Goal: Task Accomplishment & Management: Manage account settings

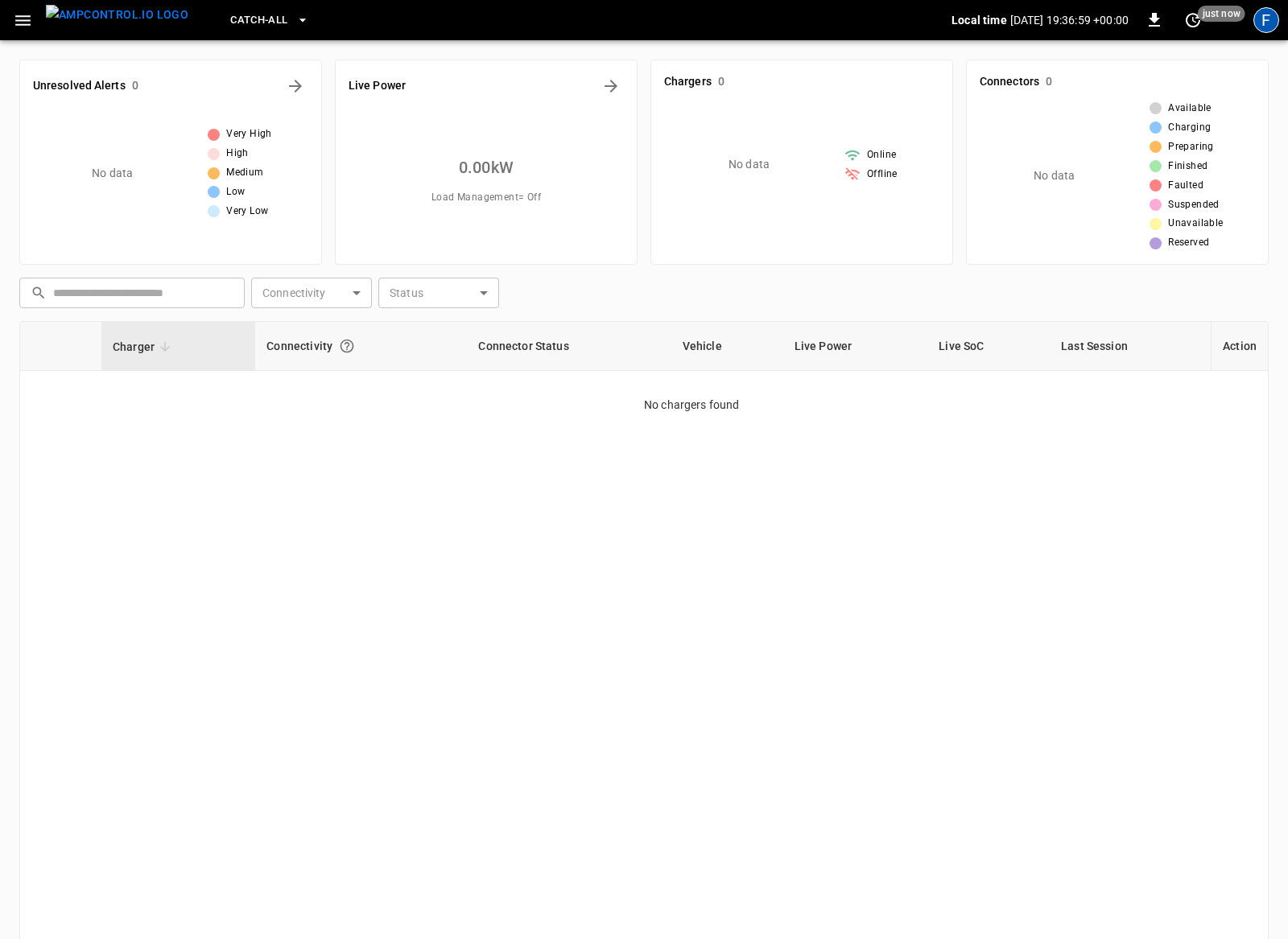
click at [1268, 13] on div "F" at bounding box center [1266, 20] width 25 height 25
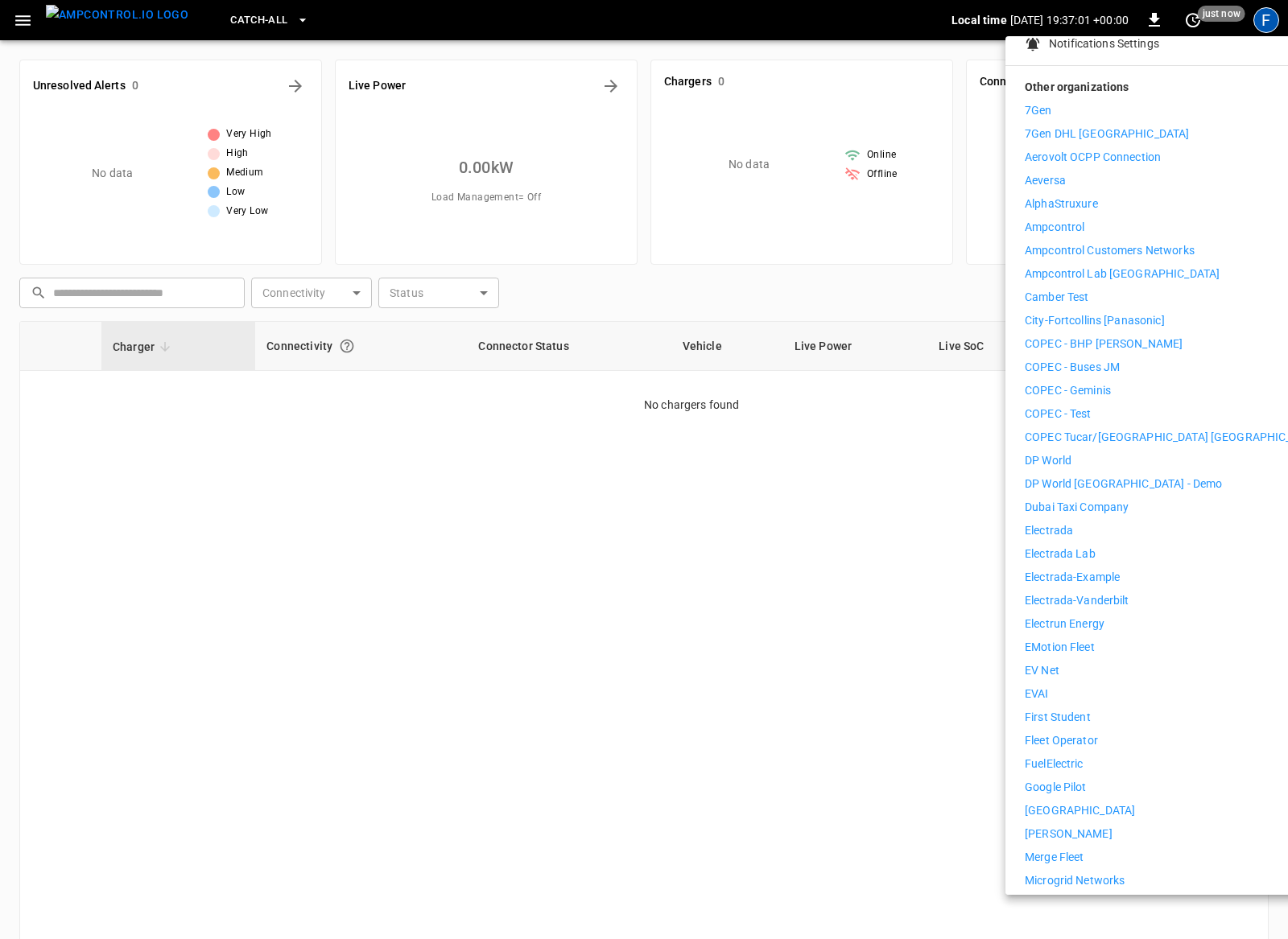
scroll to position [276, 0]
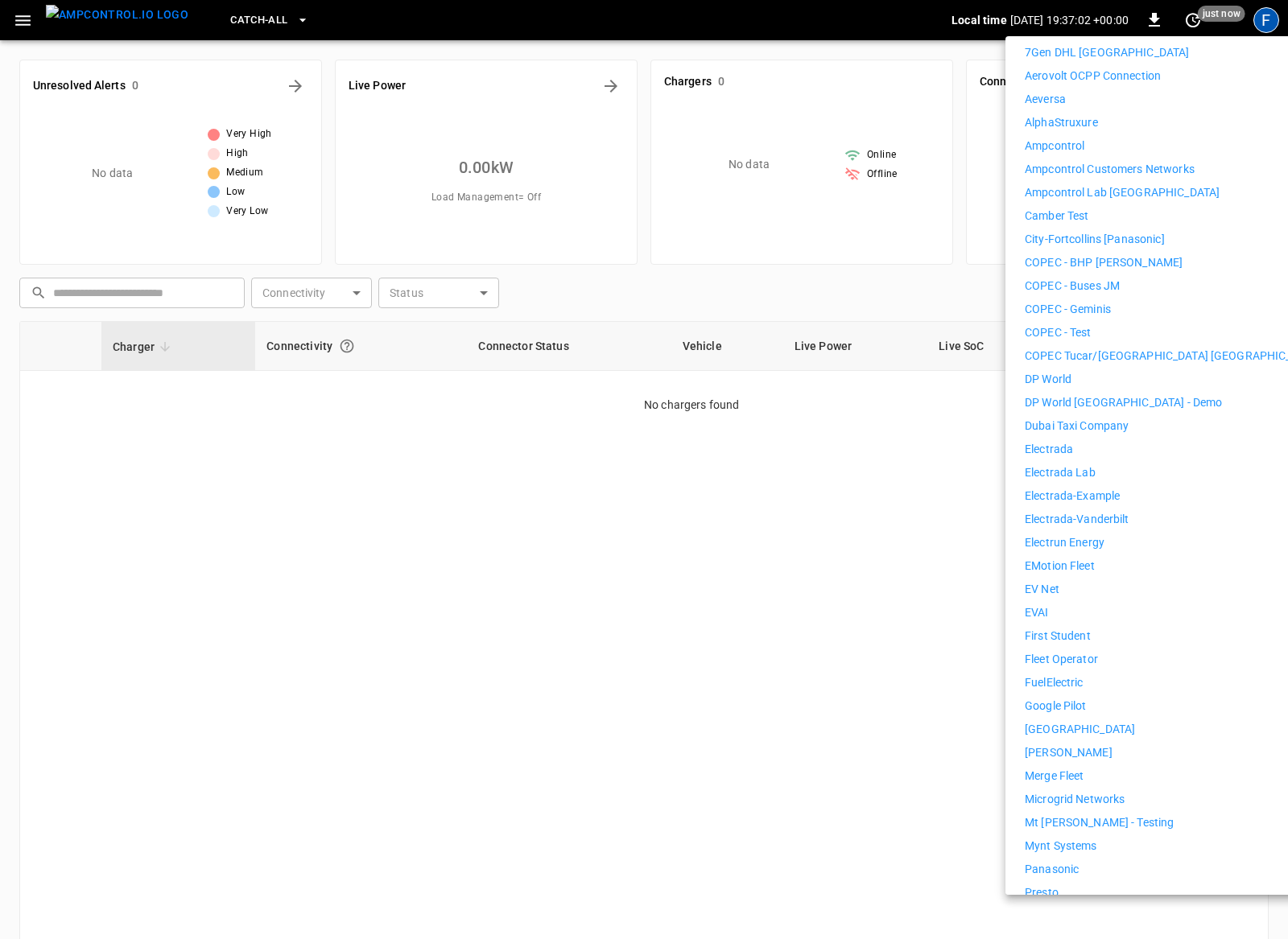
click at [1058, 628] on p "First Student" at bounding box center [1058, 636] width 66 height 17
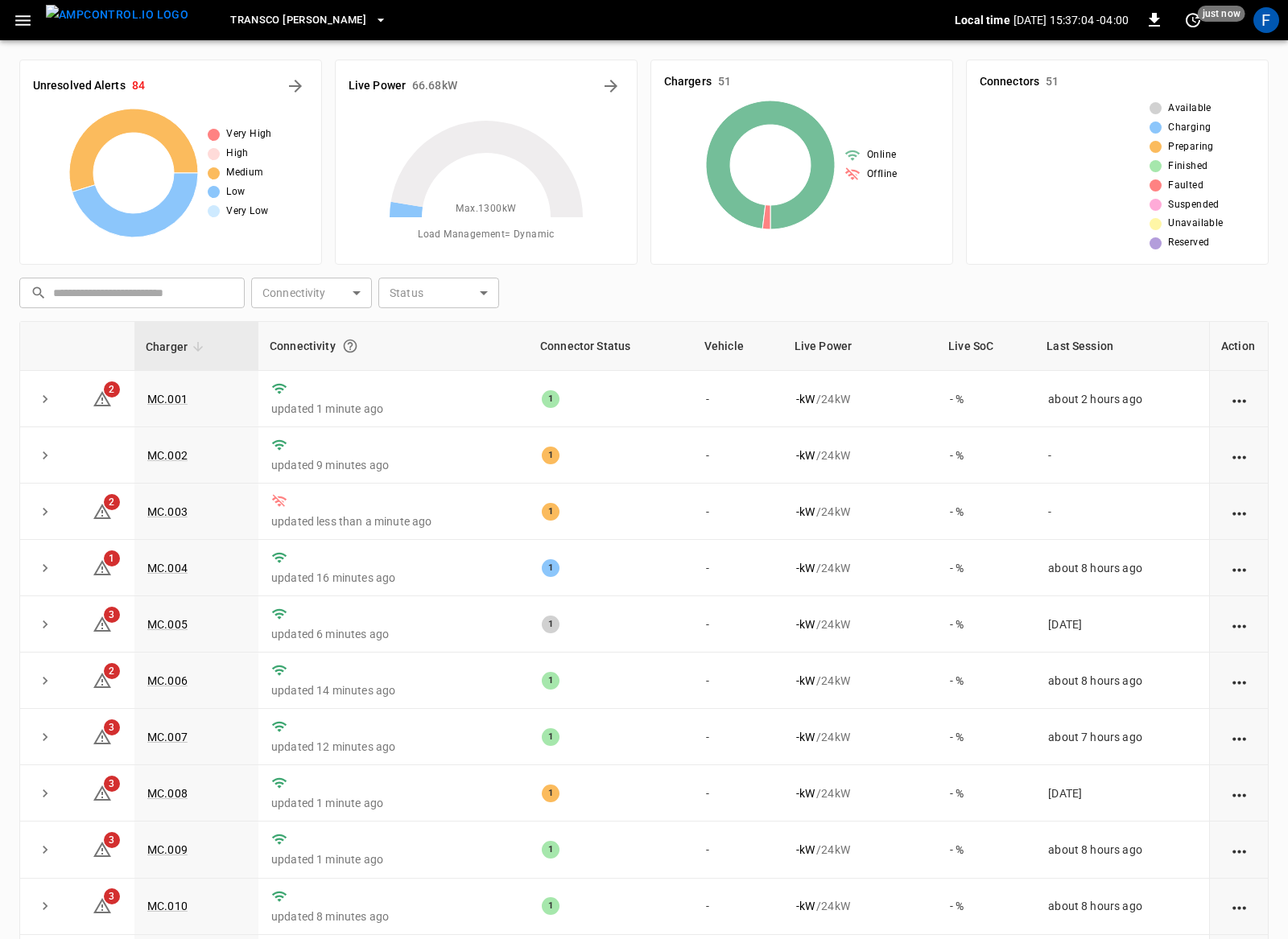
click at [25, 24] on icon "button" at bounding box center [23, 20] width 15 height 10
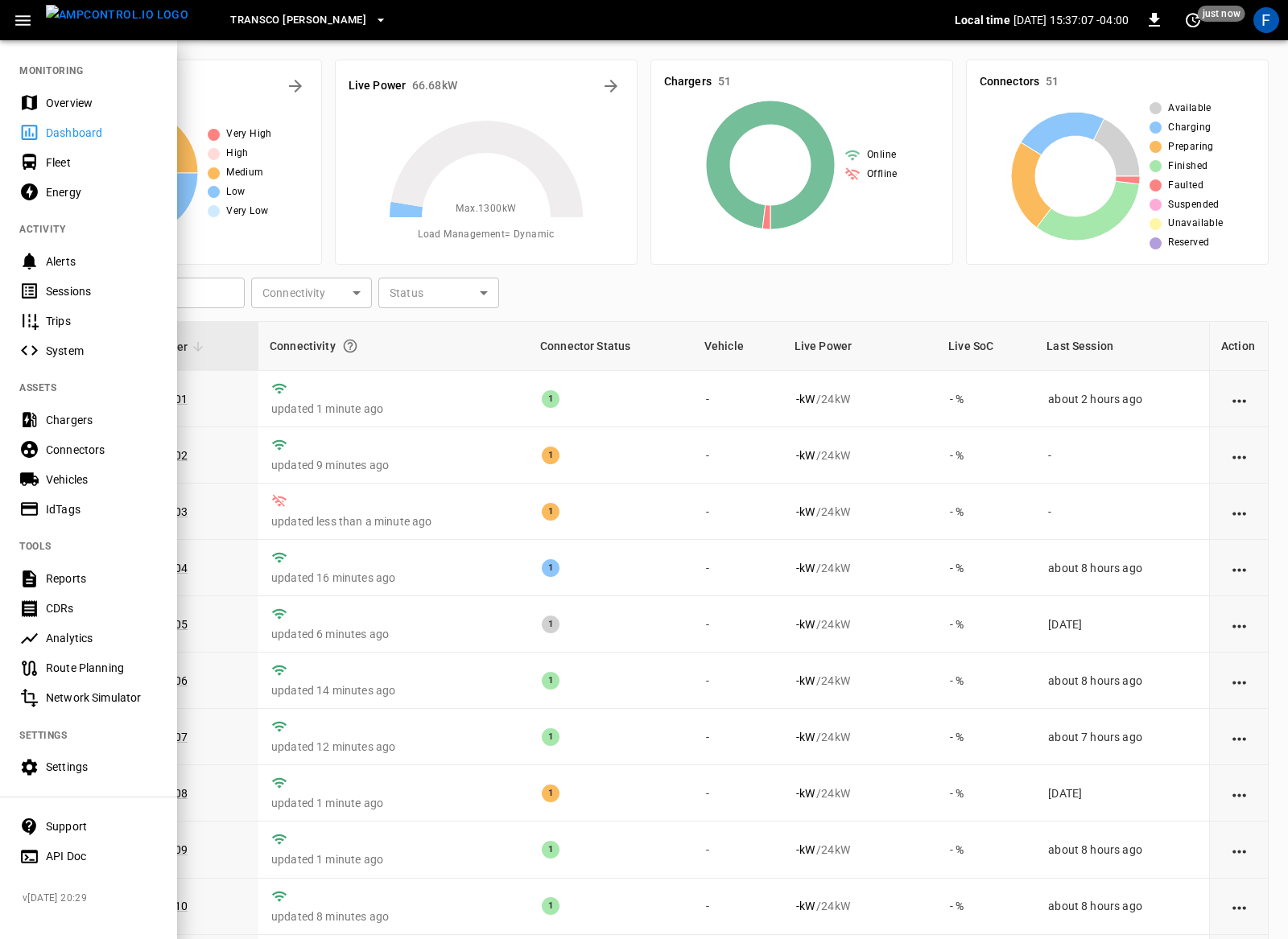
click at [80, 628] on div "Analytics" at bounding box center [88, 638] width 177 height 30
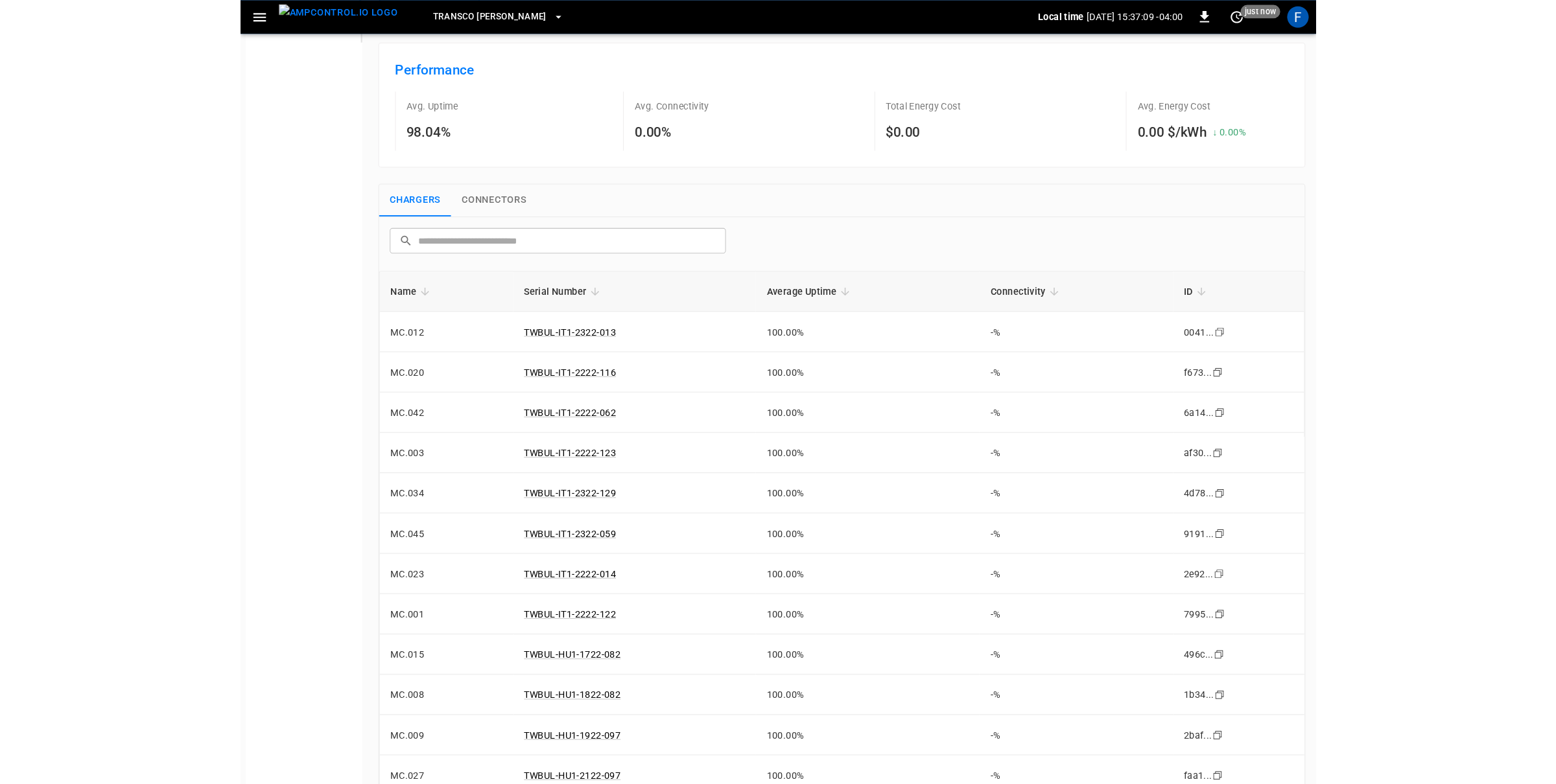
scroll to position [70, 0]
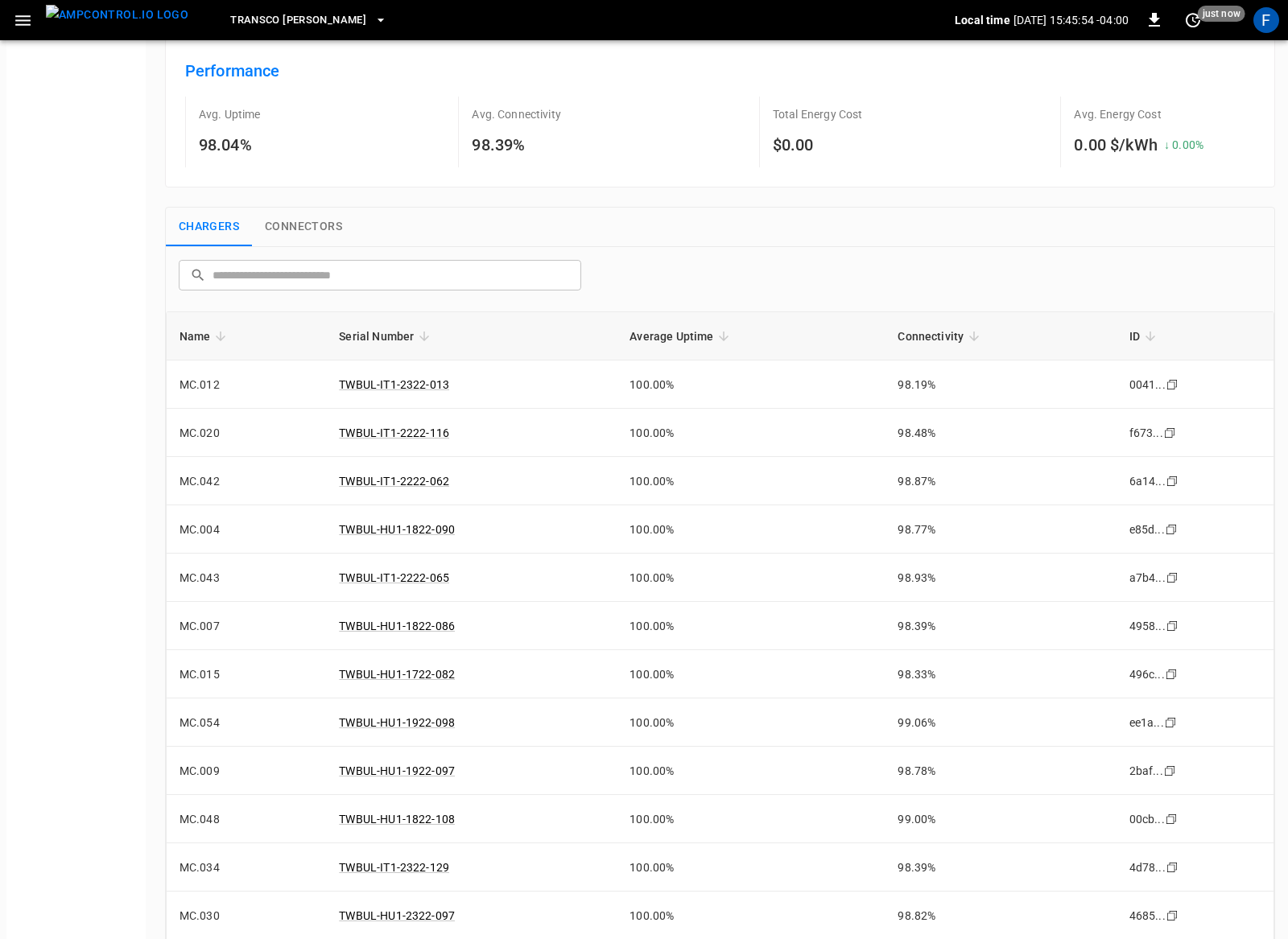
click at [108, 670] on div "Performance Energy Management" at bounding box center [76, 492] width 139 height 1065
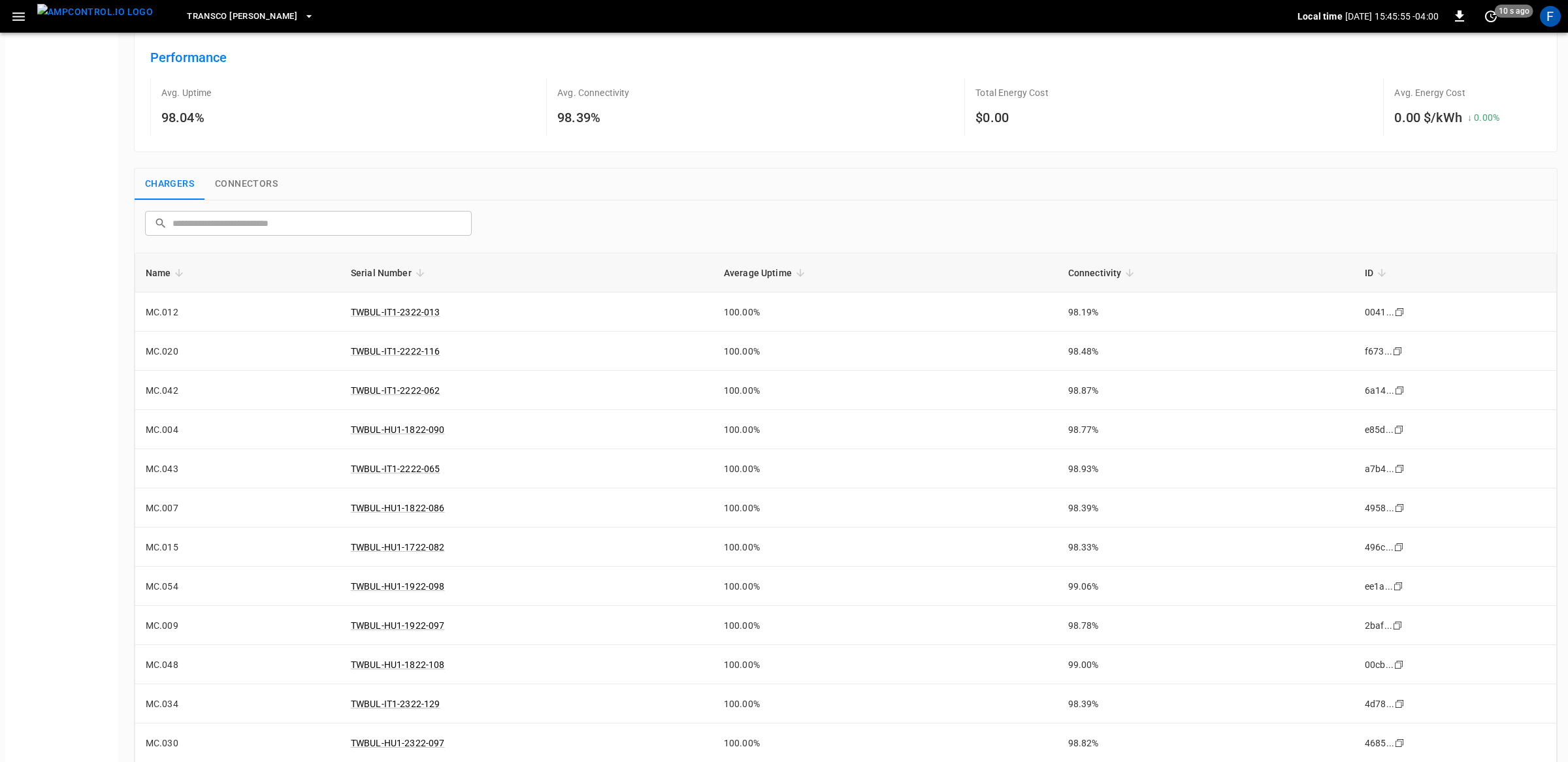
click at [72, 9] on img "menu" at bounding box center [95, 12] width 116 height 17
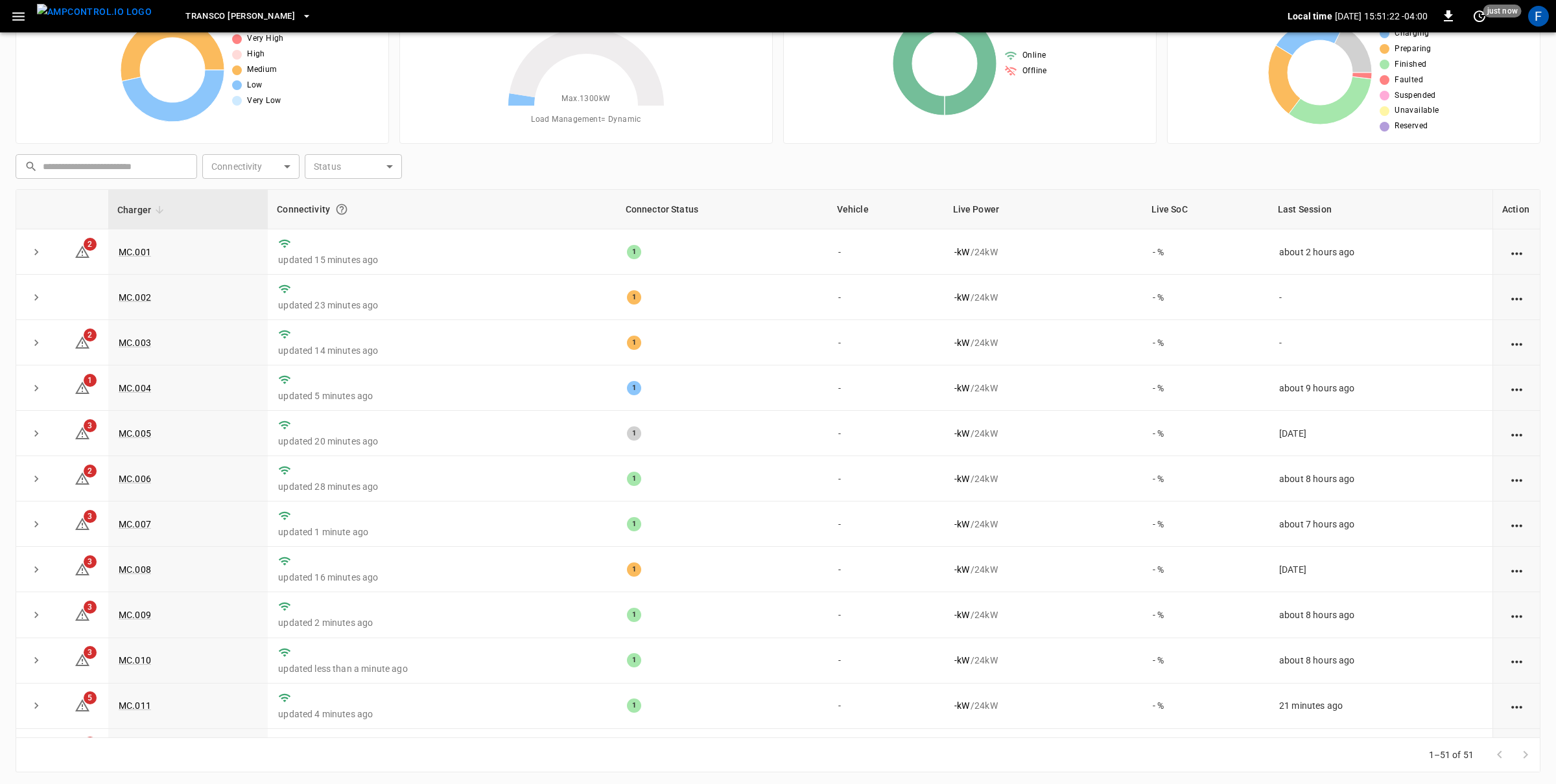
click at [14, 19] on icon "button" at bounding box center [18, 16] width 12 height 8
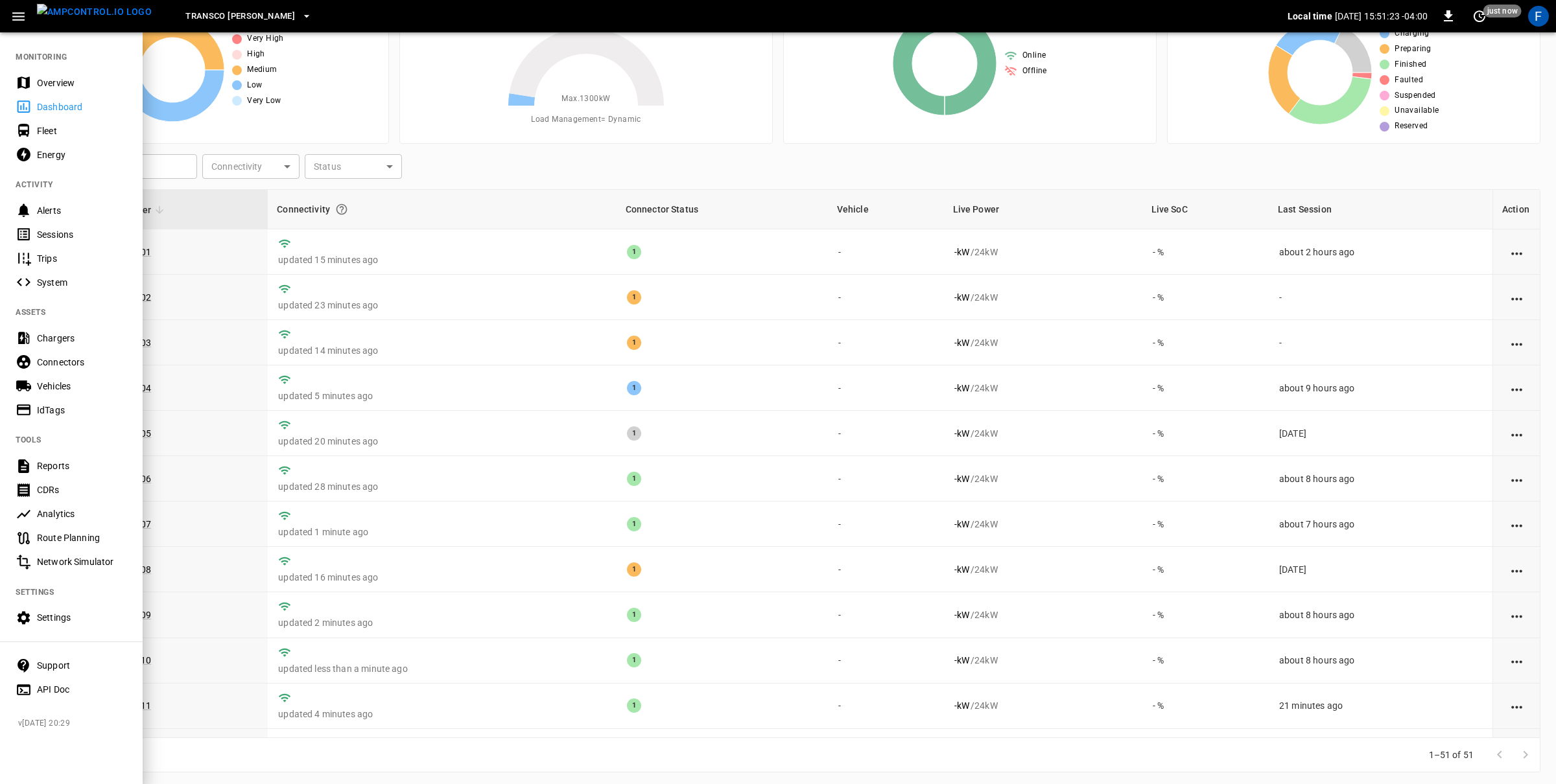
click at [81, 612] on div "Settings" at bounding box center [82, 618] width 90 height 13
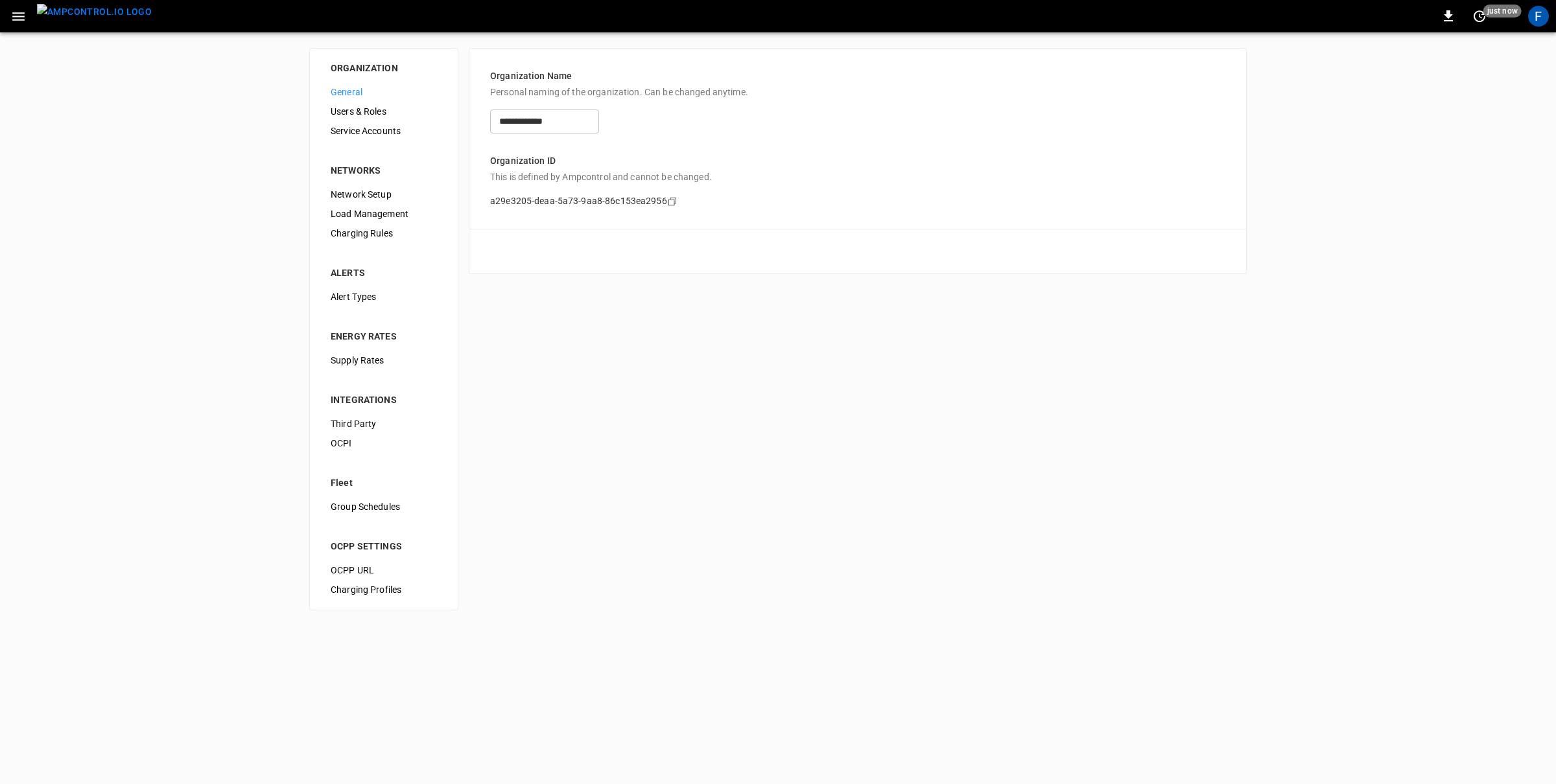
click at [376, 347] on li "ENERGY RATES" at bounding box center [384, 328] width 127 height 44
click at [375, 360] on span "Supply Rates" at bounding box center [384, 361] width 107 height 14
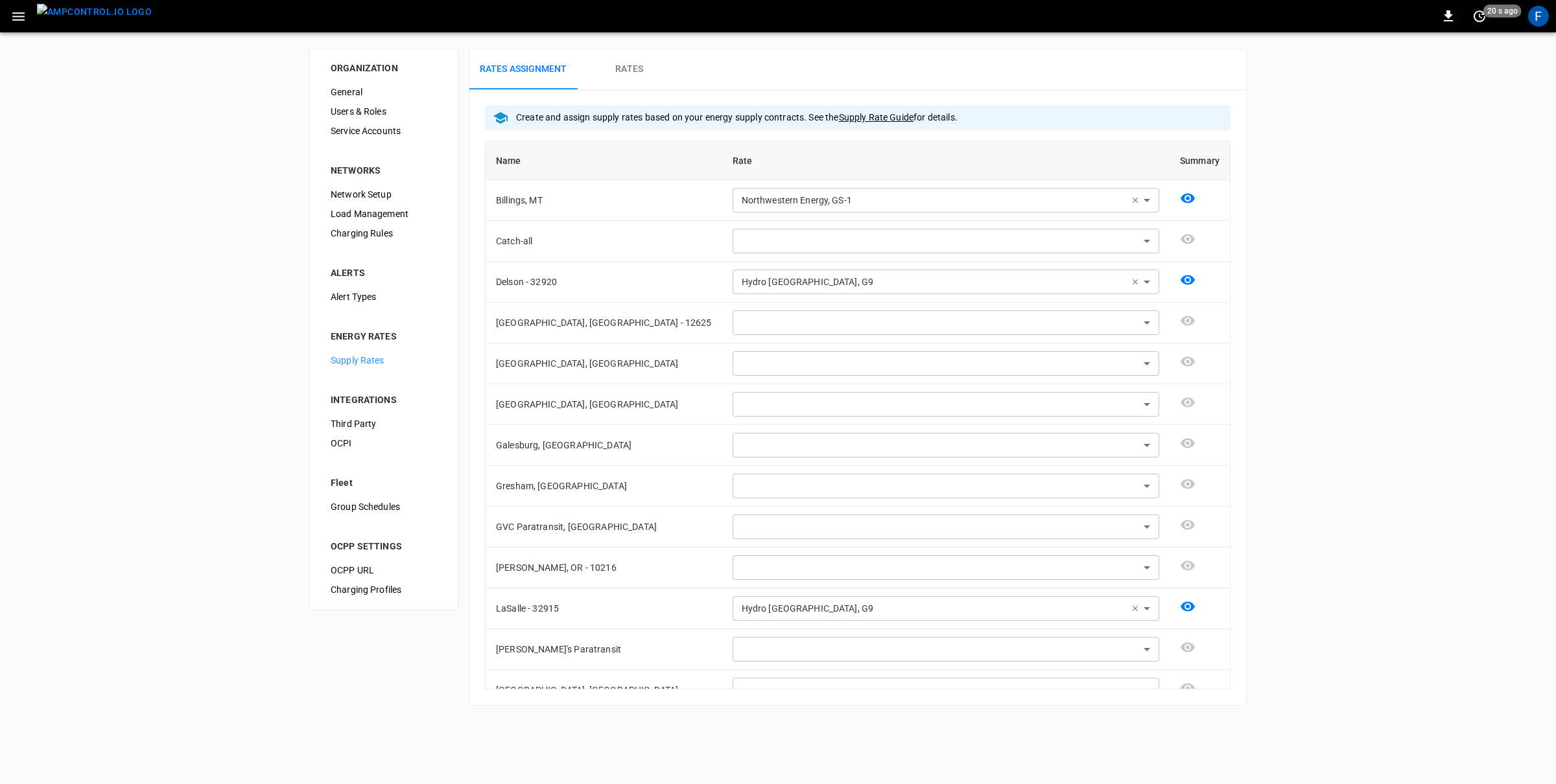
click at [51, 20] on img "menu" at bounding box center [94, 12] width 115 height 16
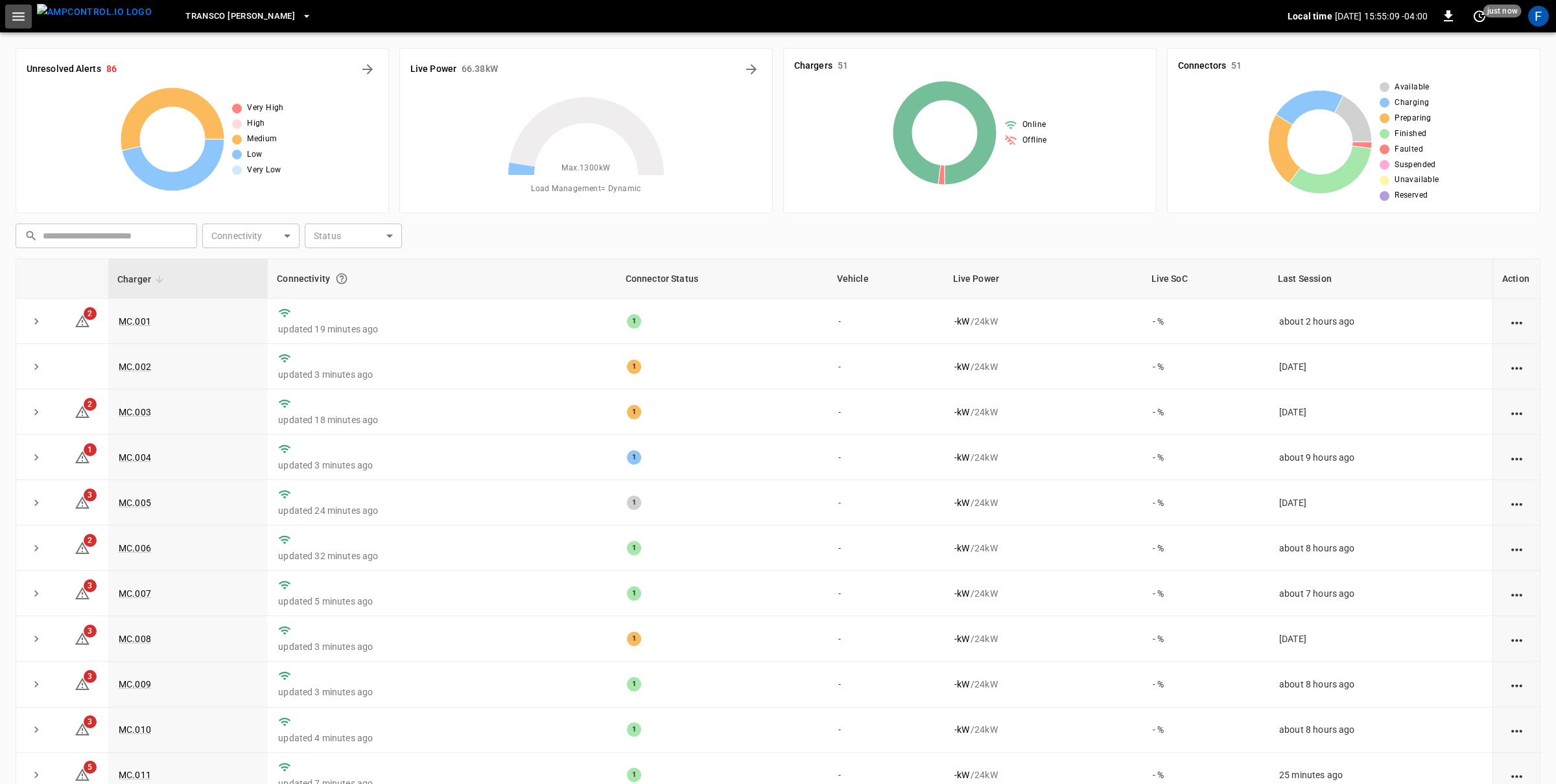
click at [20, 19] on icon "button" at bounding box center [18, 16] width 12 height 8
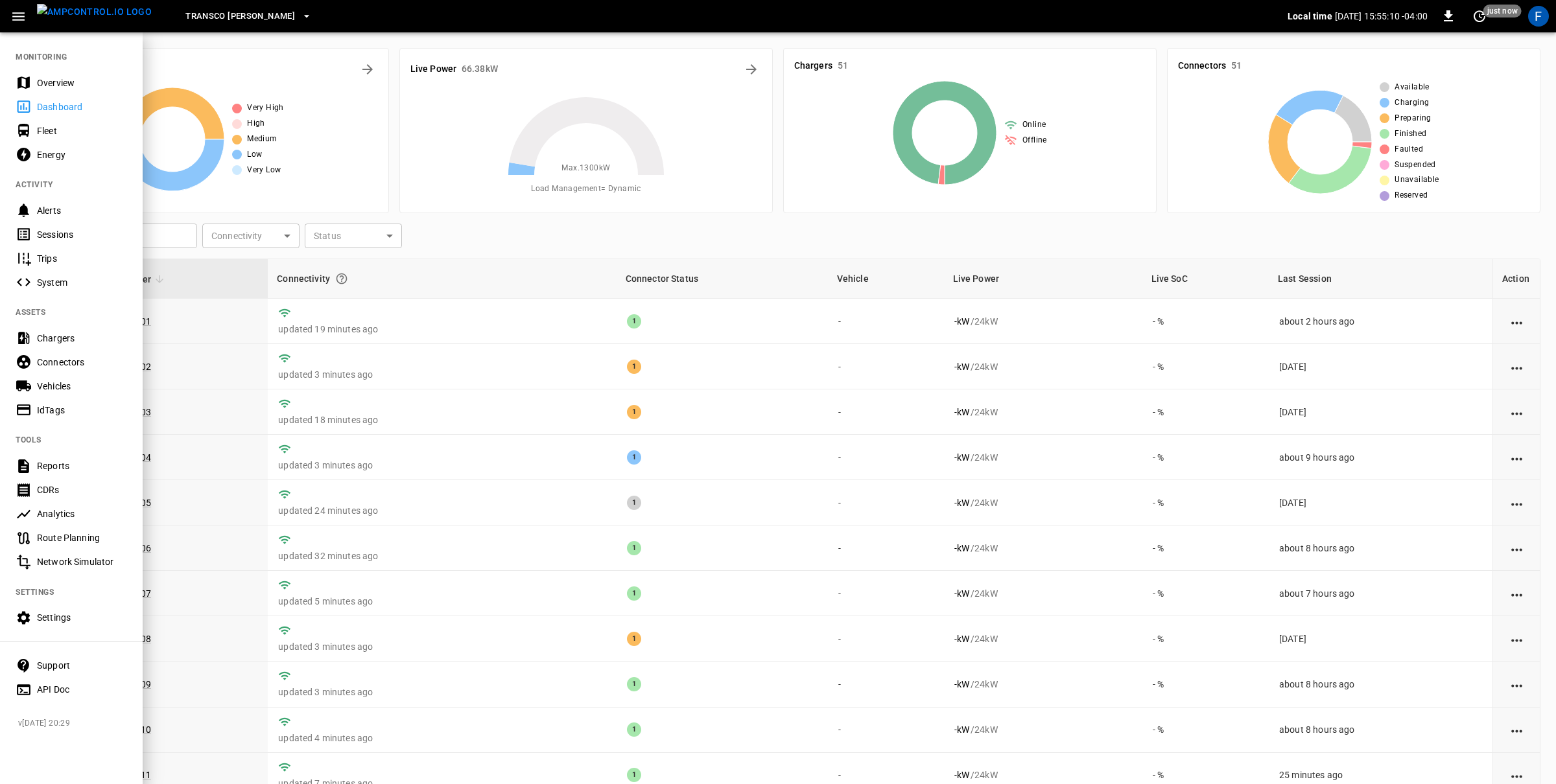
click at [66, 604] on nav "MONITORING Overview Dashboard Fleet Energy ACTIVITY Alerts Sessions Trips Syste…" at bounding box center [71, 369] width 143 height 676
click at [66, 614] on div "Settings" at bounding box center [82, 618] width 90 height 13
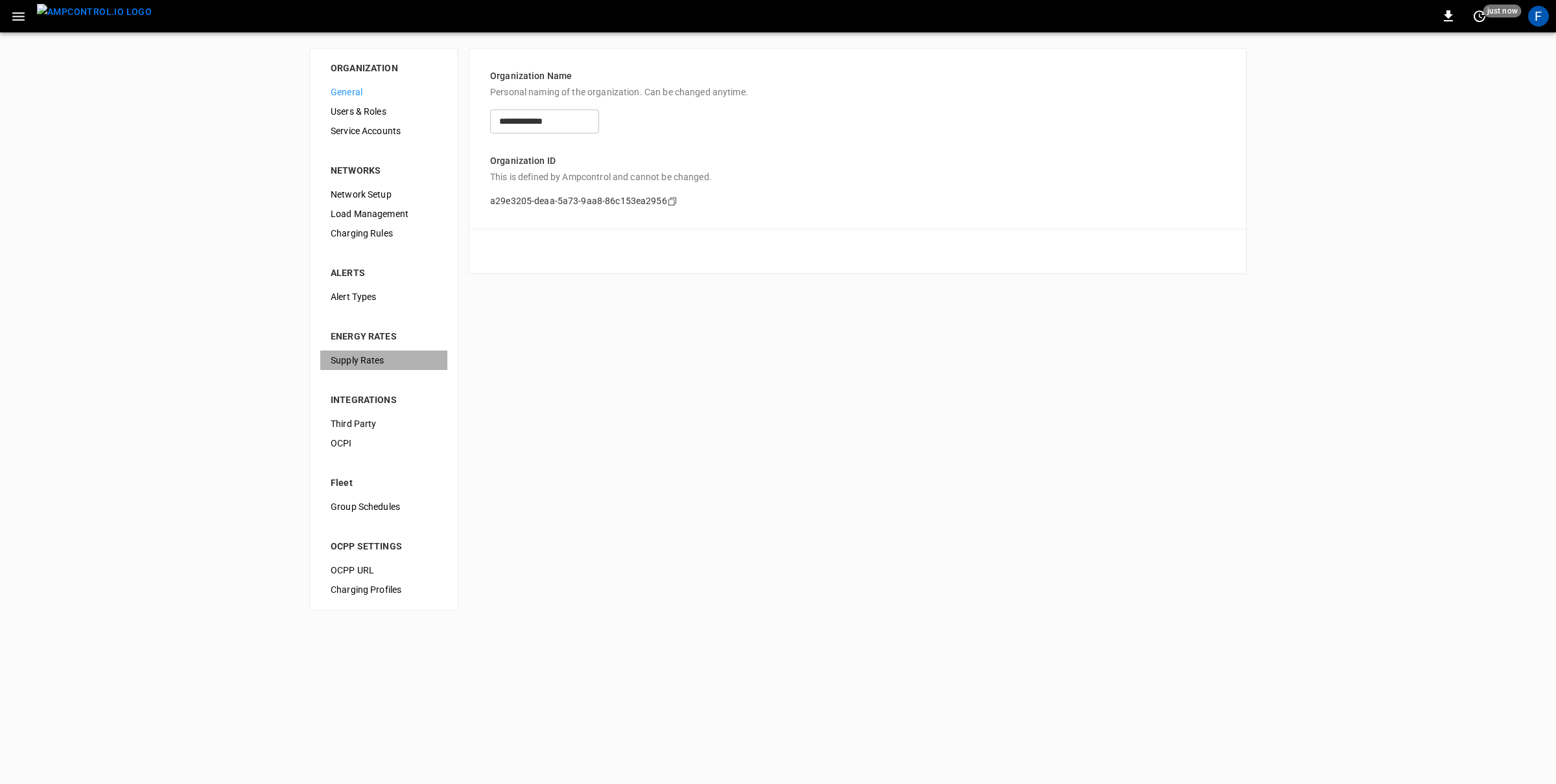
click at [350, 352] on div "Supply Rates" at bounding box center [384, 360] width 127 height 19
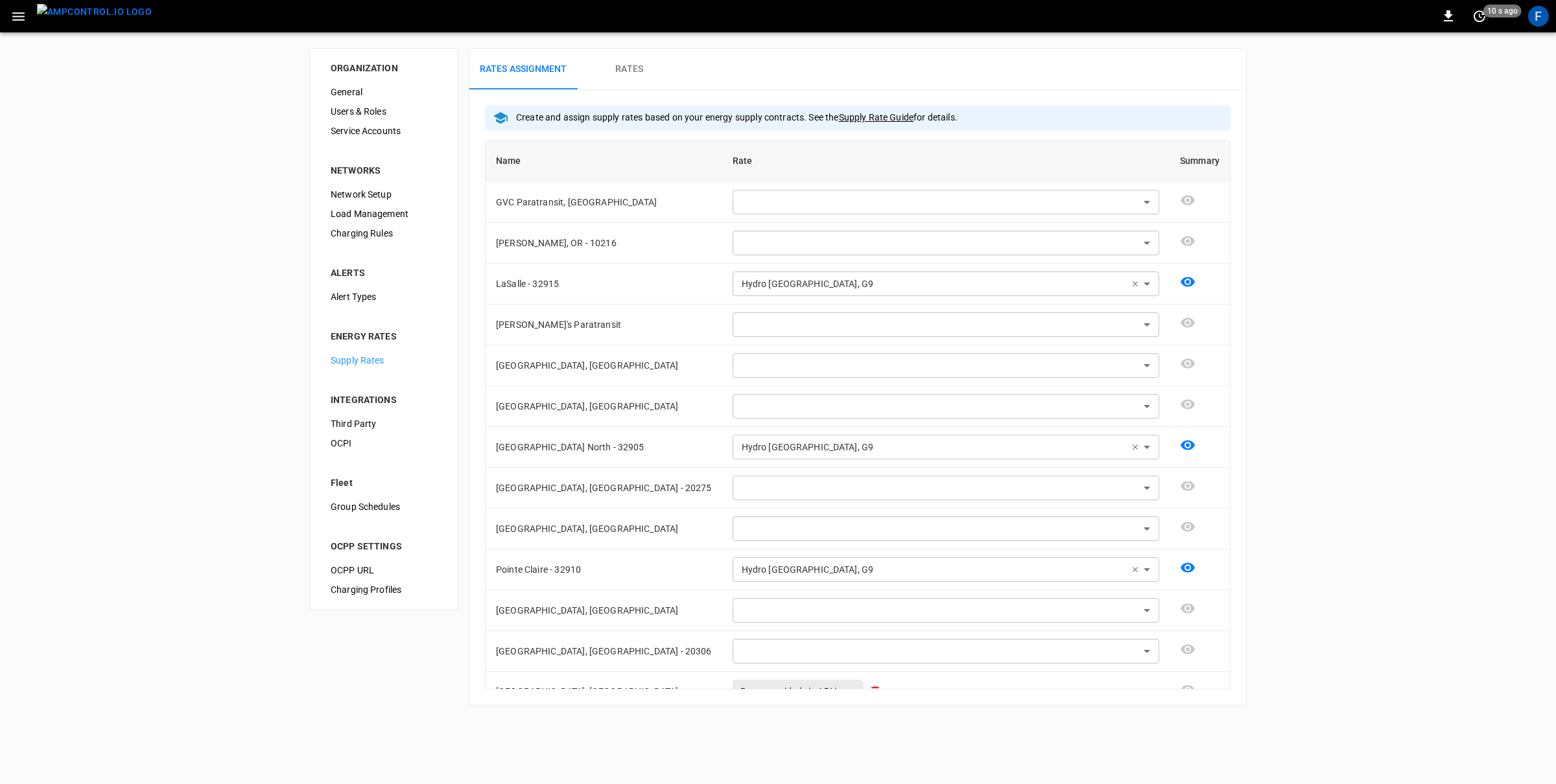
scroll to position [325, 0]
click at [49, 20] on img "menu" at bounding box center [94, 12] width 115 height 16
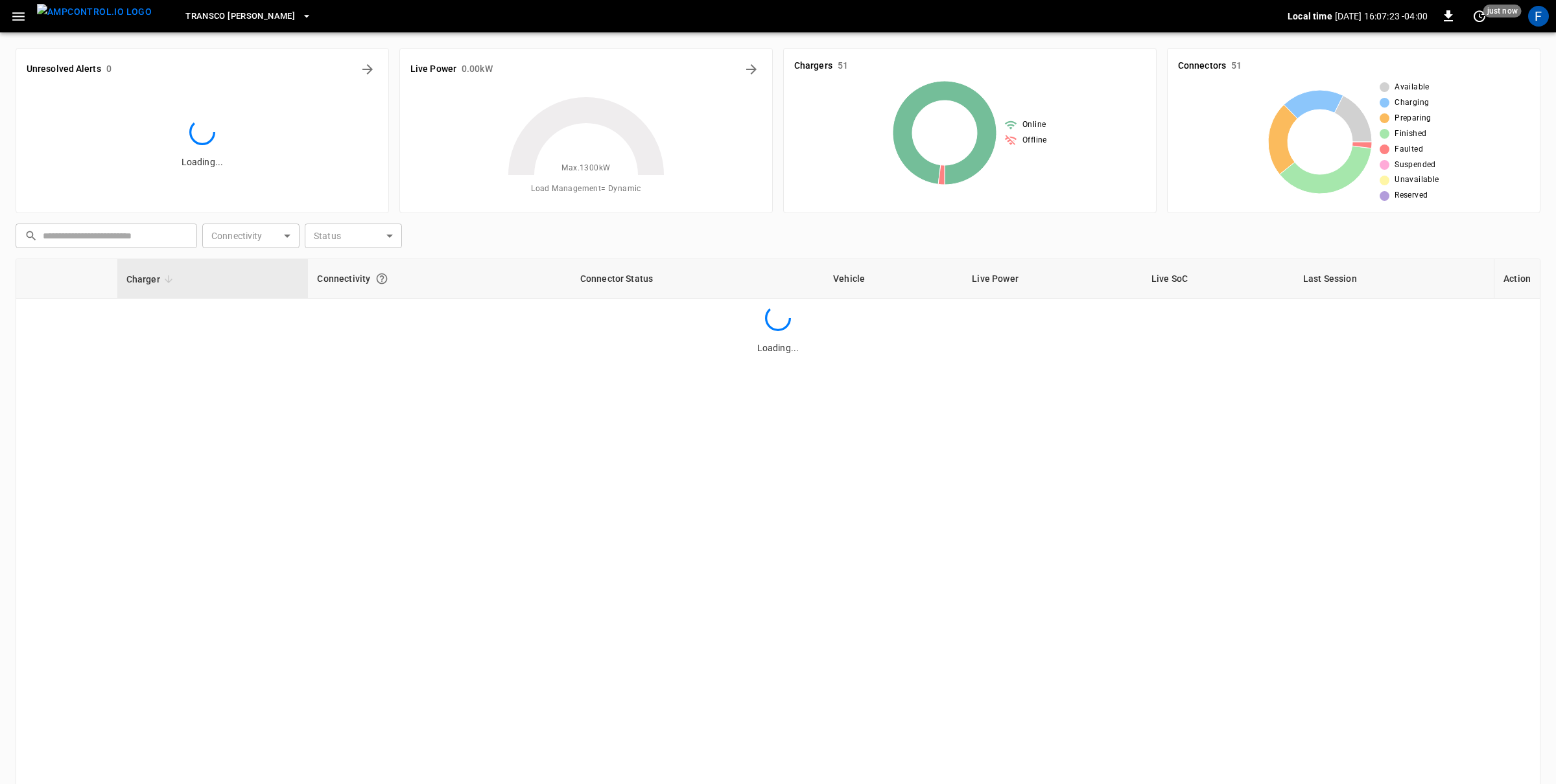
click at [49, 20] on img "menu" at bounding box center [94, 12] width 115 height 16
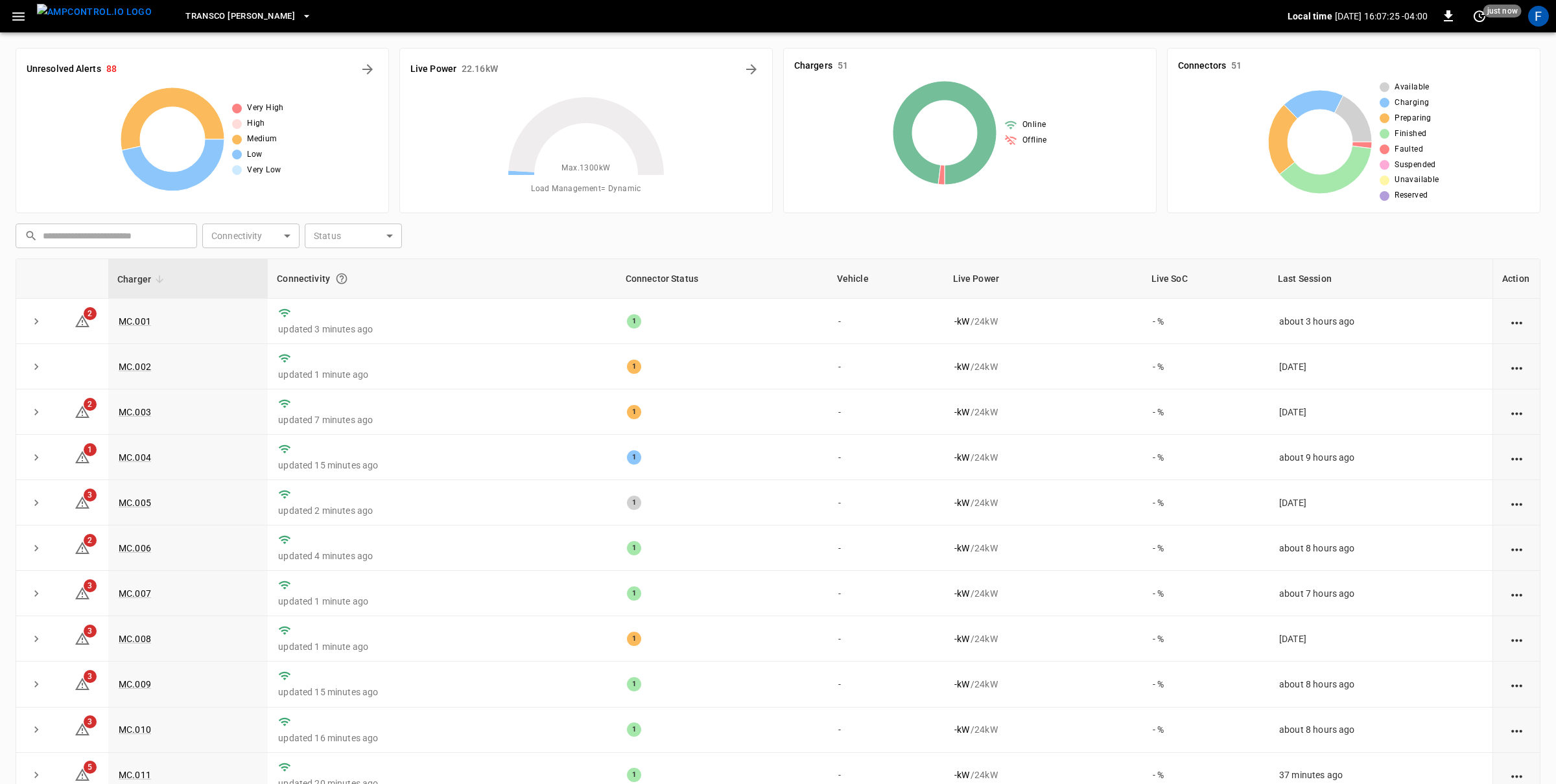
click at [18, 19] on icon "button" at bounding box center [18, 16] width 12 height 8
